Goal: Information Seeking & Learning: Learn about a topic

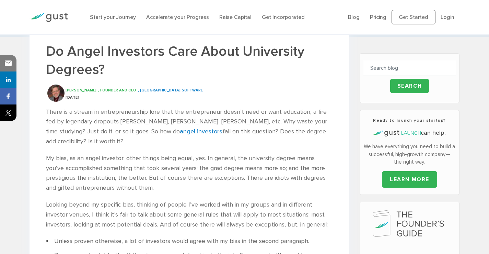
click at [186, 53] on h1 "Do Angel Investors Care About University Degrees?" at bounding box center [189, 60] width 287 height 36
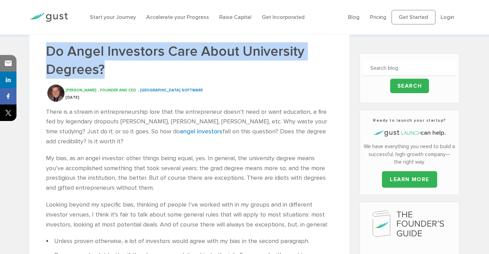
click at [186, 53] on h1 "Do Angel Investors Care About University Degrees?" at bounding box center [189, 60] width 287 height 36
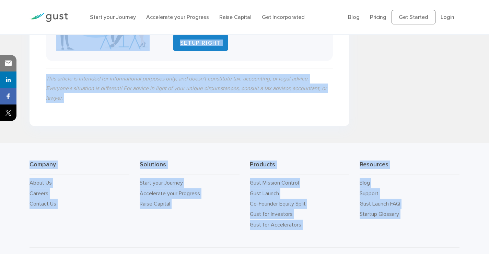
drag, startPoint x: 186, startPoint y: 53, endPoint x: 210, endPoint y: 267, distance: 215.2
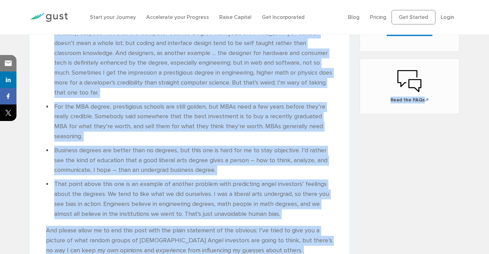
scroll to position [328, 0]
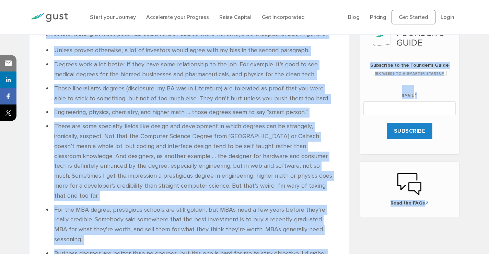
copy body "Lo Ipsum Dolorsita Cons Adipi Elitseddoe Tempori? Utl Etdol , Magnaal eni ADM ,…"
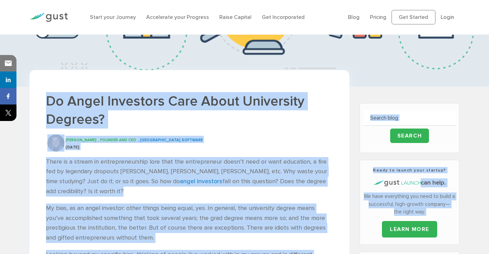
scroll to position [0, 0]
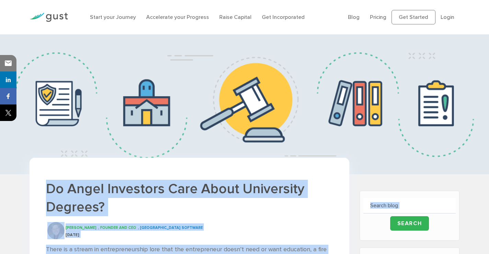
click at [142, 226] on span ", [GEOGRAPHIC_DATA] Software" at bounding box center [170, 227] width 65 height 4
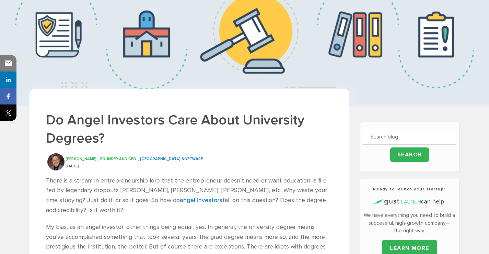
scroll to position [137, 0]
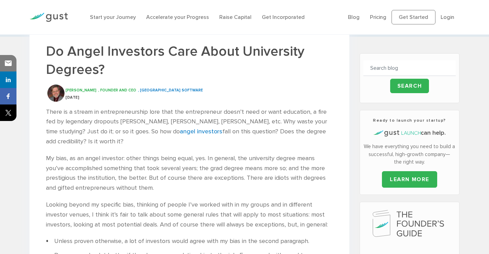
click at [142, 89] on span ", [GEOGRAPHIC_DATA] Software" at bounding box center [170, 90] width 65 height 4
click at [98, 90] on span ", Founder and CEO" at bounding box center [117, 90] width 38 height 4
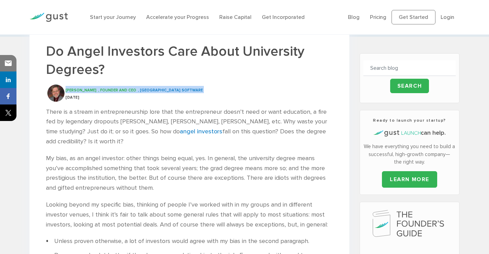
click at [98, 90] on span ", Founder and CEO" at bounding box center [117, 90] width 38 height 4
click at [73, 90] on span "[PERSON_NAME]" at bounding box center [81, 90] width 31 height 4
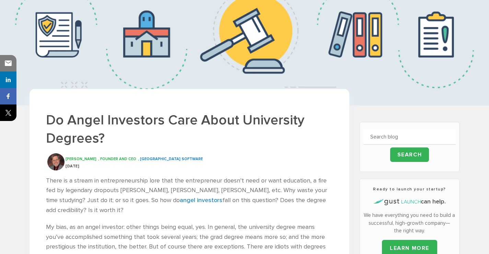
scroll to position [0, 0]
